Goal: Obtain resource: Download file/media

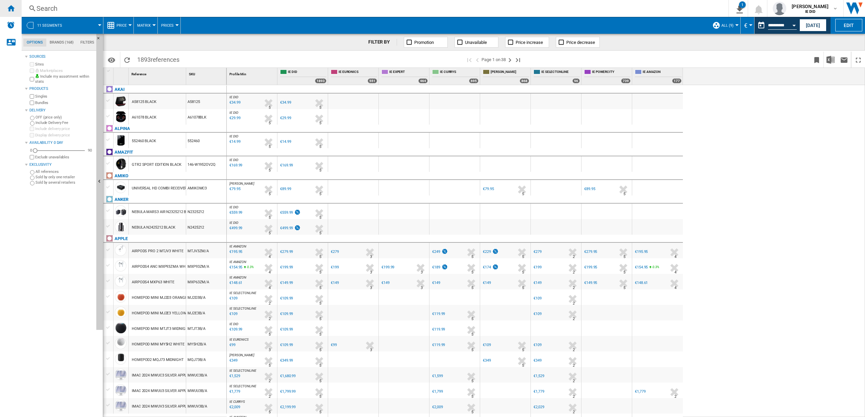
click at [15, 9] on ng-md-icon "Home" at bounding box center [11, 8] width 8 height 8
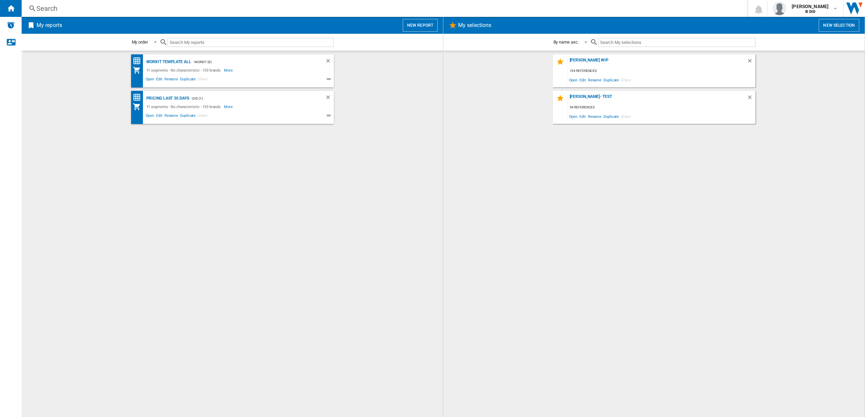
click at [423, 26] on button "New report" at bounding box center [420, 25] width 35 height 13
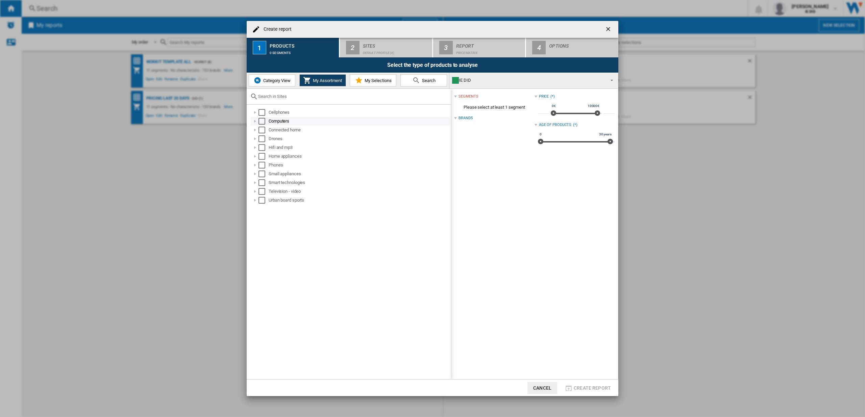
drag, startPoint x: 262, startPoint y: 113, endPoint x: 263, endPoint y: 122, distance: 8.8
click at [262, 113] on div "Select" at bounding box center [262, 112] width 7 height 7
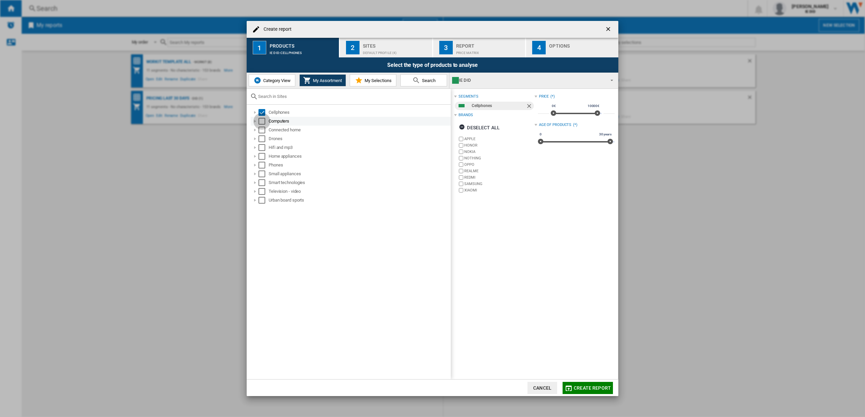
click at [263, 120] on div "Select" at bounding box center [262, 121] width 7 height 7
click at [265, 129] on div "Select" at bounding box center [262, 130] width 7 height 7
drag, startPoint x: 263, startPoint y: 136, endPoint x: 267, endPoint y: 141, distance: 6.0
click at [264, 137] on div "Select" at bounding box center [262, 139] width 7 height 7
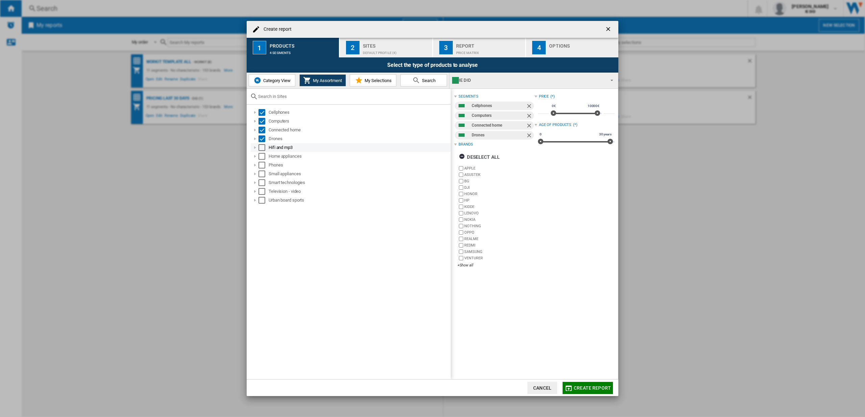
click at [265, 148] on div "Select" at bounding box center [262, 147] width 7 height 7
click at [264, 158] on div "Select" at bounding box center [262, 156] width 7 height 7
click at [262, 165] on div "Select" at bounding box center [262, 165] width 7 height 7
click at [263, 174] on div "Select" at bounding box center [262, 174] width 7 height 7
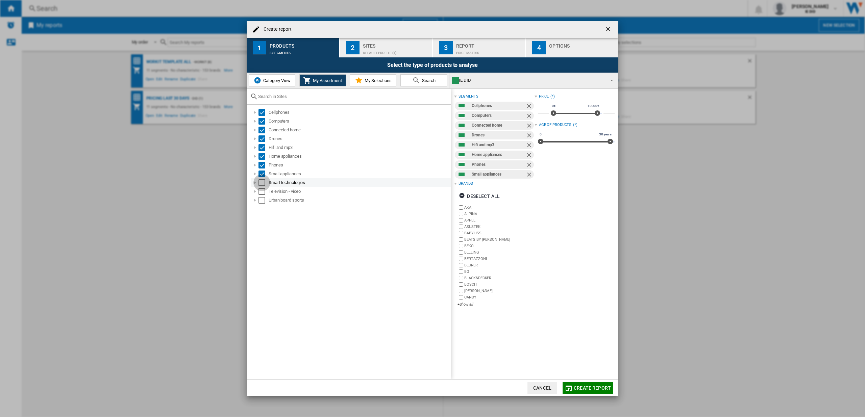
click at [264, 182] on div "Select" at bounding box center [262, 182] width 7 height 7
drag, startPoint x: 262, startPoint y: 191, endPoint x: 262, endPoint y: 199, distance: 8.8
click at [262, 191] on div "Select" at bounding box center [262, 191] width 7 height 7
drag, startPoint x: 262, startPoint y: 200, endPoint x: 272, endPoint y: 195, distance: 11.0
click at [262, 200] on div "Select" at bounding box center [262, 200] width 7 height 7
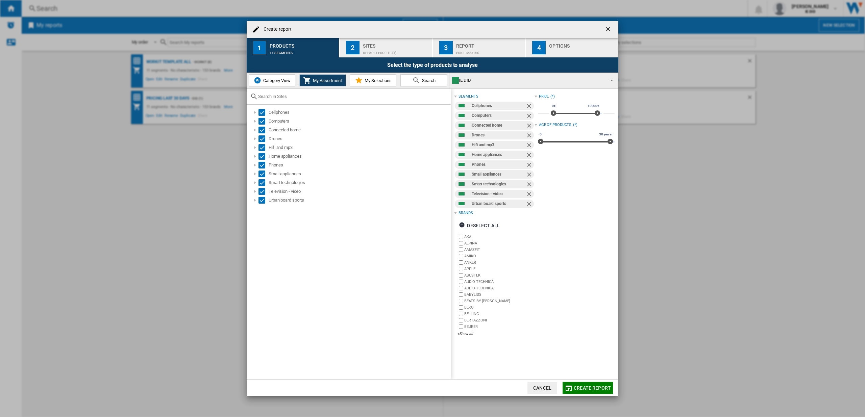
click at [385, 48] on div "Default profile (4)" at bounding box center [396, 51] width 67 height 7
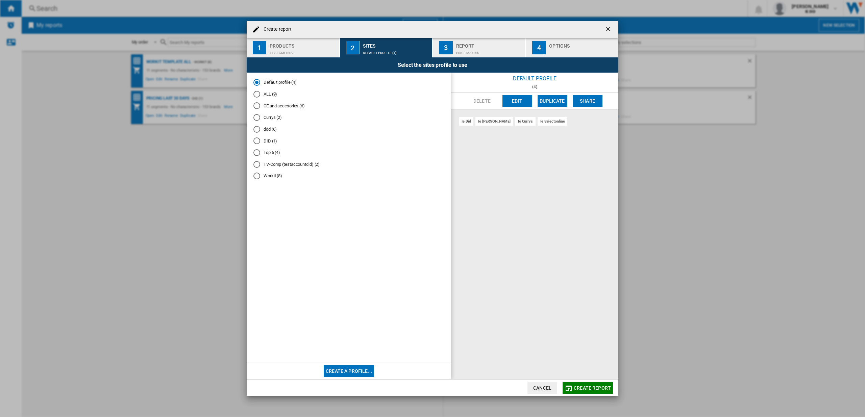
click at [256, 95] on div "ALL (9)" at bounding box center [257, 94] width 7 height 7
click at [580, 390] on span "Create report" at bounding box center [592, 388] width 37 height 5
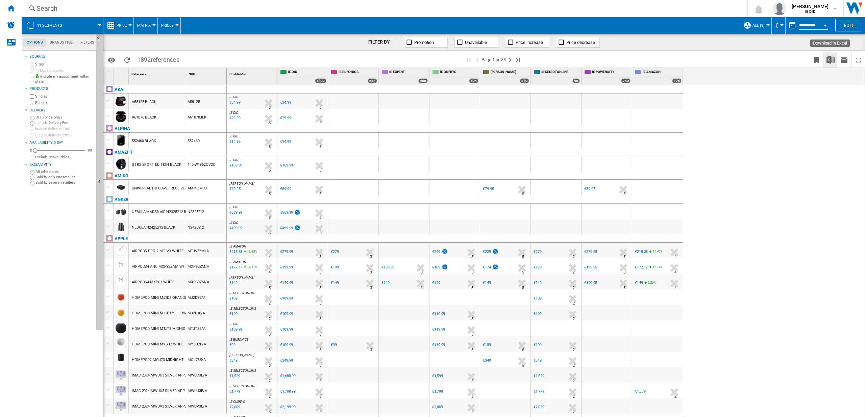
click at [829, 60] on img "Download in Excel" at bounding box center [831, 60] width 8 height 8
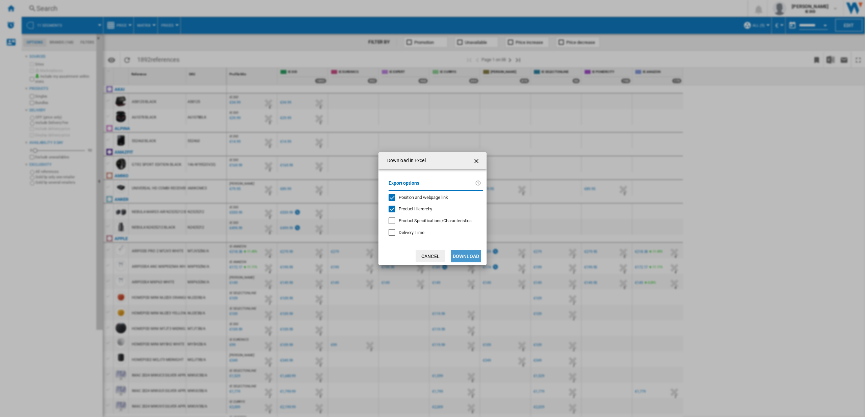
click at [466, 257] on button "Download" at bounding box center [466, 256] width 30 height 12
